Goal: Find specific fact

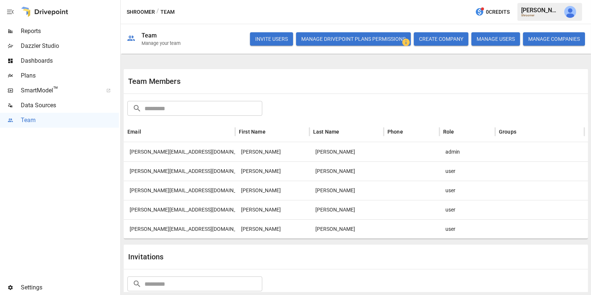
click at [205, 231] on div "[PERSON_NAME][EMAIL_ADDRESS][DOMAIN_NAME]" at bounding box center [179, 228] width 111 height 19
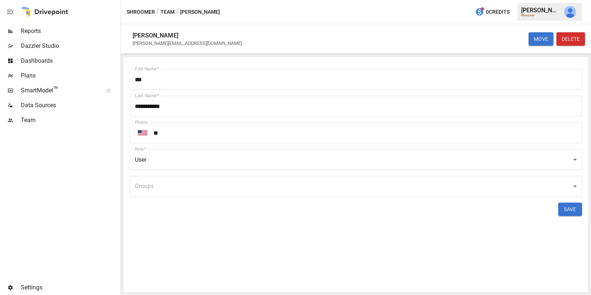
click at [178, 41] on div "[PERSON_NAME][EMAIL_ADDRESS][DOMAIN_NAME]" at bounding box center [187, 43] width 109 height 6
copy div "[PERSON_NAME][EMAIL_ADDRESS][DOMAIN_NAME] MOVE DELETE First Name   *"
click at [163, 45] on div "[PERSON_NAME][EMAIL_ADDRESS][DOMAIN_NAME]" at bounding box center [187, 43] width 109 height 6
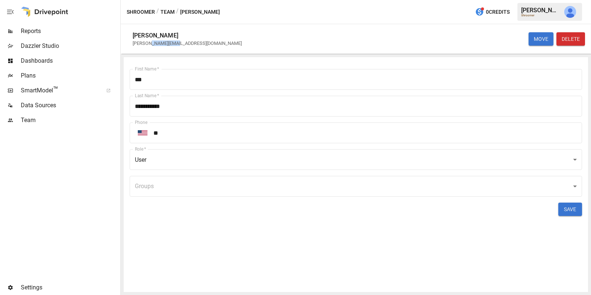
click at [163, 45] on div "[PERSON_NAME][EMAIL_ADDRESS][DOMAIN_NAME]" at bounding box center [187, 43] width 109 height 6
copy div "[PERSON_NAME][EMAIL_ADDRESS][DOMAIN_NAME] MOVE DELETE First Name   *"
